Goal: Task Accomplishment & Management: Use online tool/utility

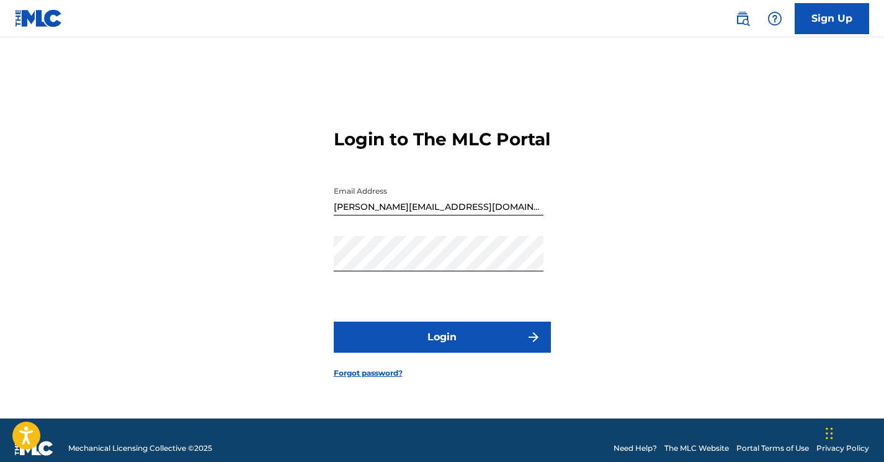
click at [519, 343] on button "Login" at bounding box center [442, 336] width 217 height 31
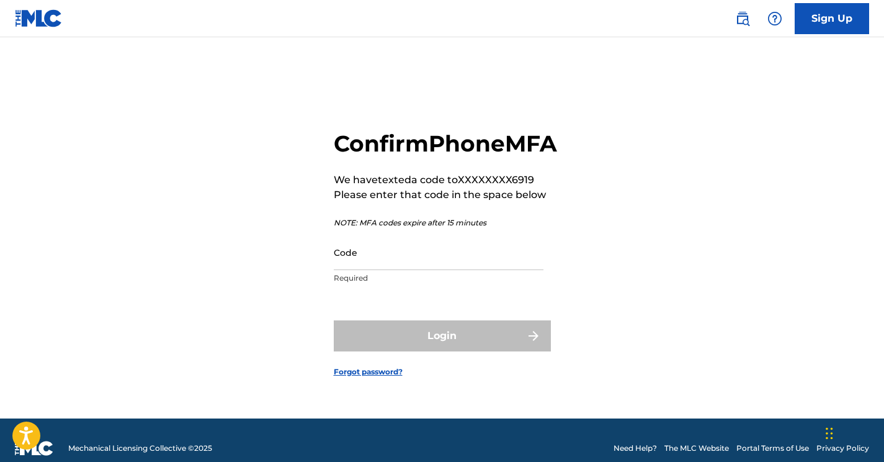
click at [462, 270] on input "Code" at bounding box center [439, 252] width 210 height 35
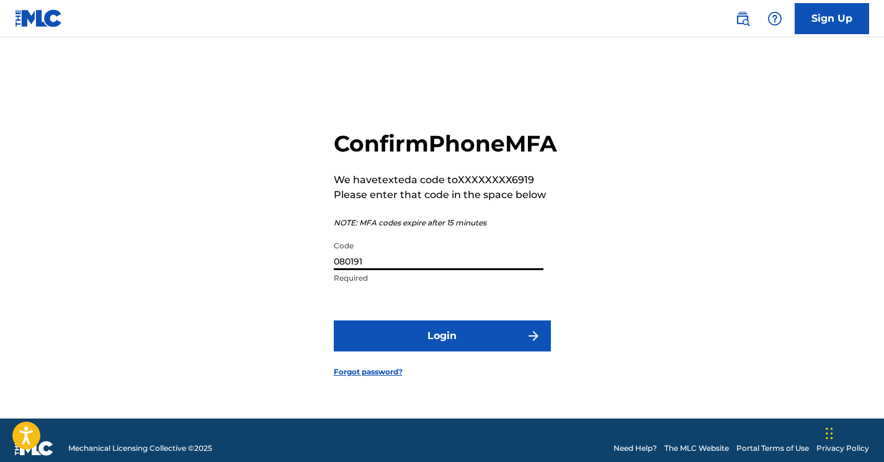
type input "080191"
click at [456, 351] on button "Login" at bounding box center [442, 335] width 217 height 31
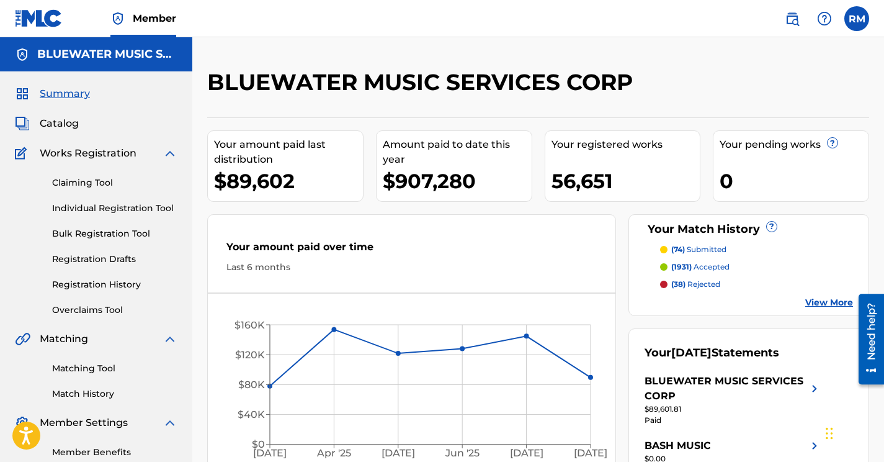
click at [88, 313] on link "Overclaims Tool" at bounding box center [114, 309] width 125 height 13
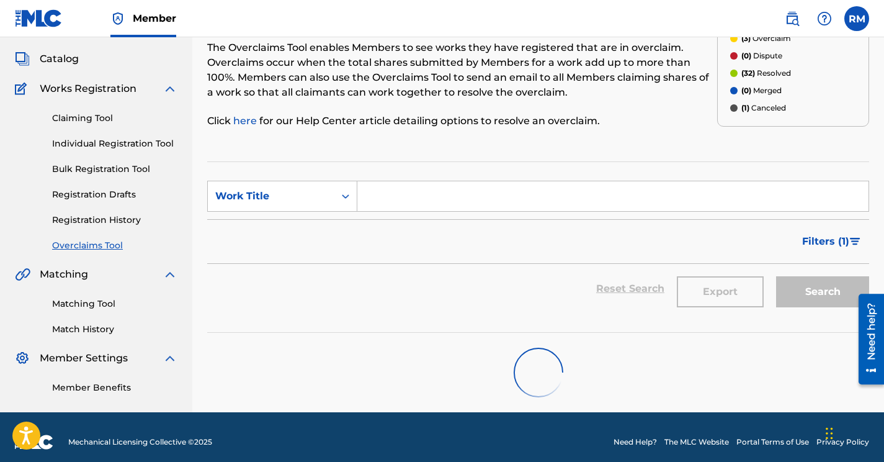
scroll to position [74, 0]
